Goal: Navigation & Orientation: Find specific page/section

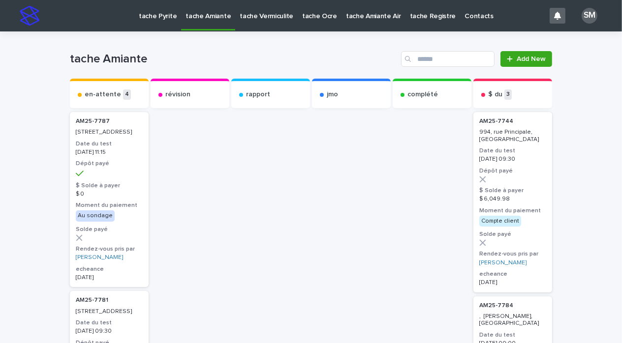
click at [155, 13] on p "tache Pyrite" at bounding box center [158, 10] width 38 height 21
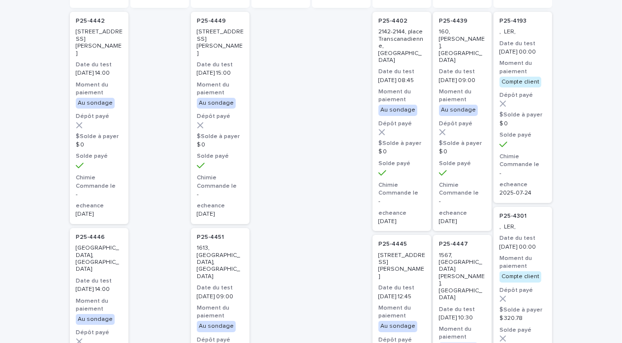
scroll to position [98, 0]
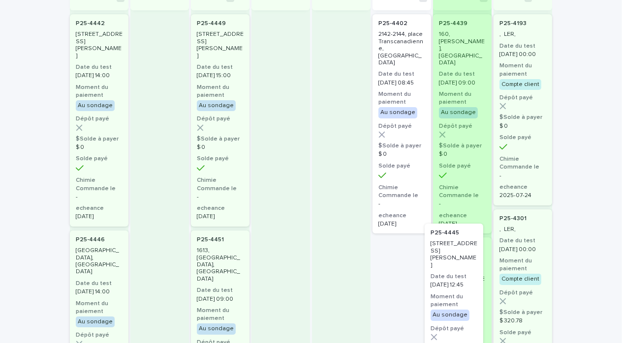
drag, startPoint x: 392, startPoint y: 287, endPoint x: 453, endPoint y: 279, distance: 61.0
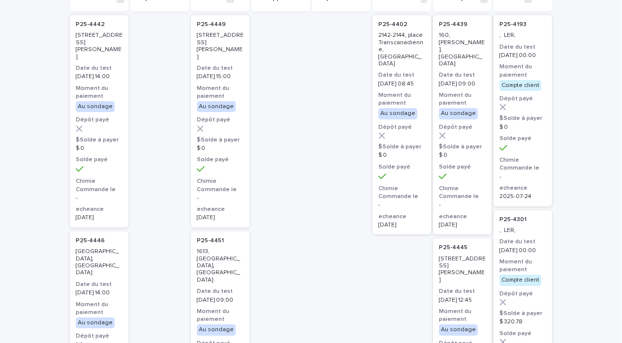
scroll to position [81, 0]
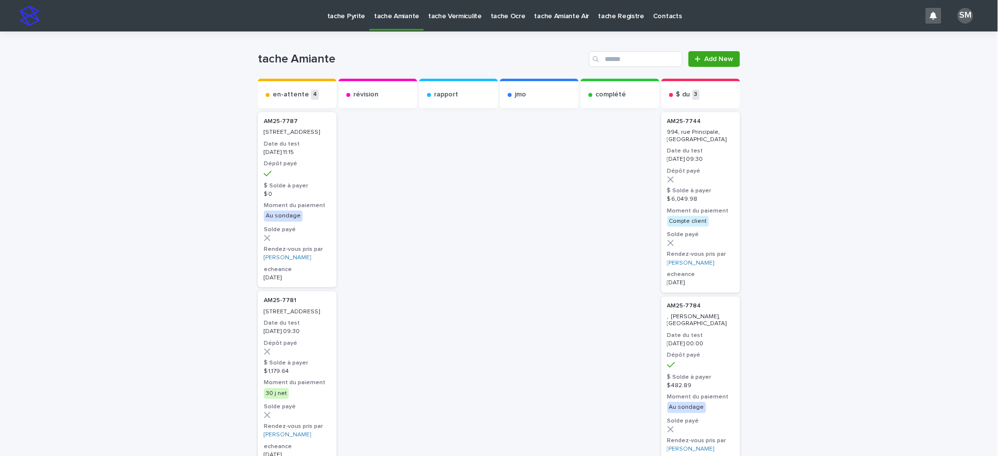
click at [338, 17] on p "tache Pyrite" at bounding box center [346, 10] width 38 height 21
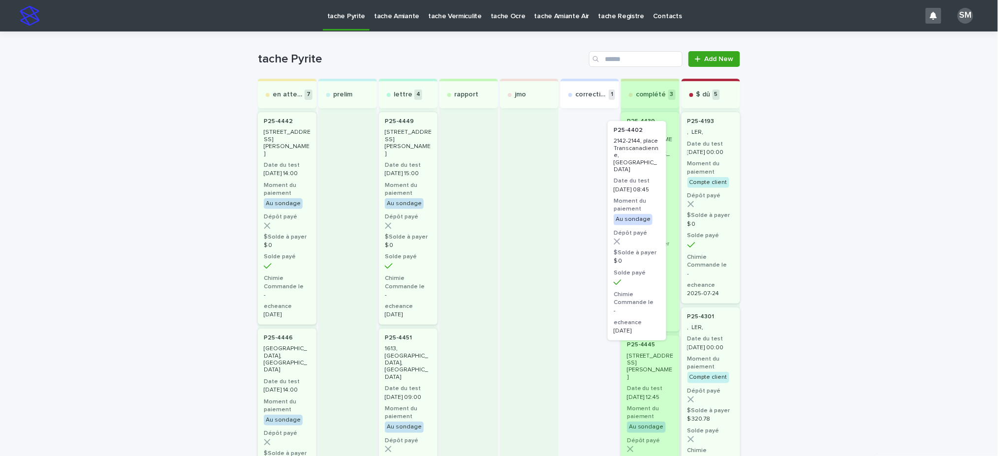
drag, startPoint x: 571, startPoint y: 131, endPoint x: 630, endPoint y: 145, distance: 60.6
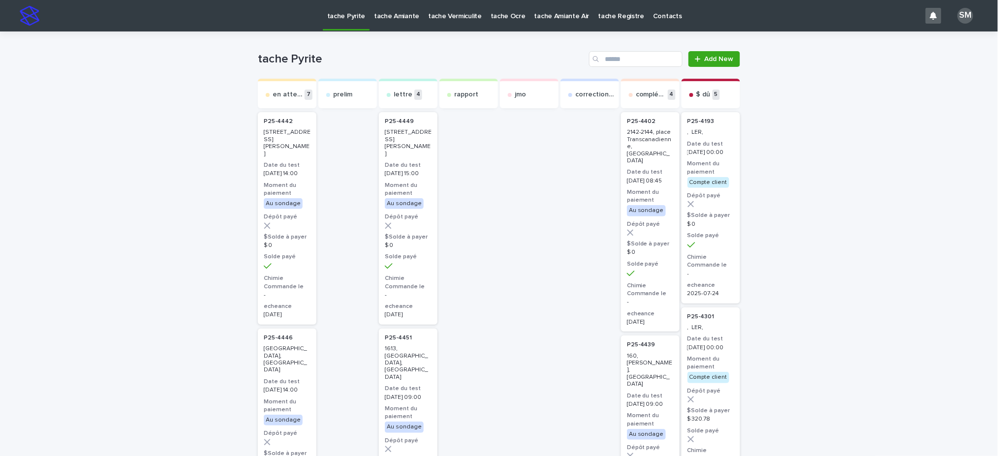
click at [394, 19] on p "tache Amiante" at bounding box center [396, 10] width 45 height 21
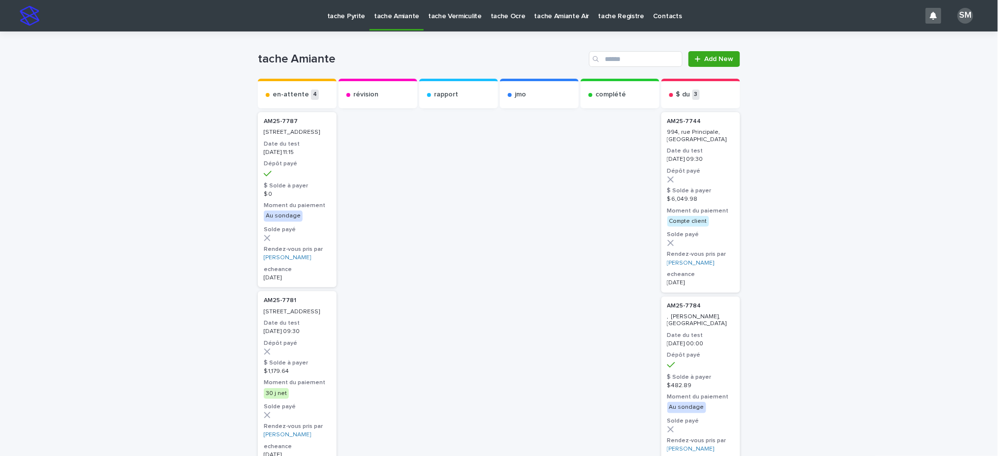
click at [456, 18] on p "tache Vermiculite" at bounding box center [455, 10] width 54 height 21
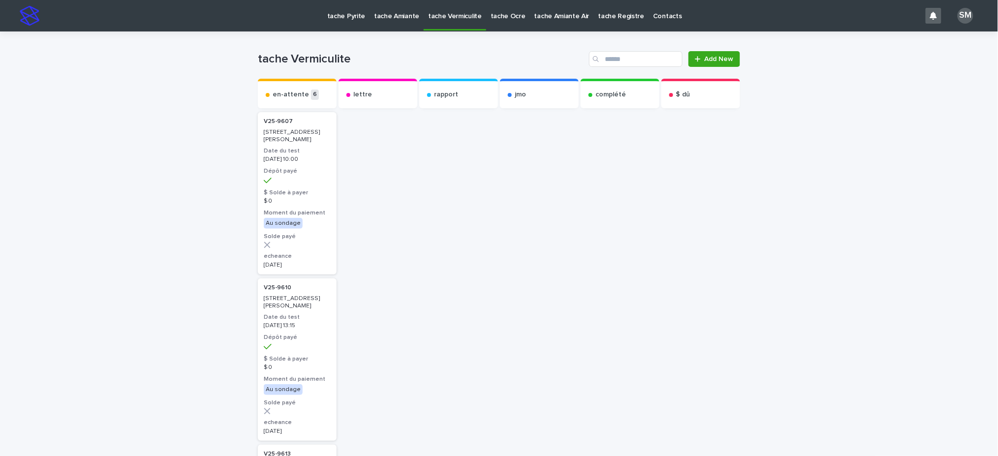
click at [408, 16] on p "tache Amiante" at bounding box center [396, 10] width 45 height 21
